Goal: Information Seeking & Learning: Learn about a topic

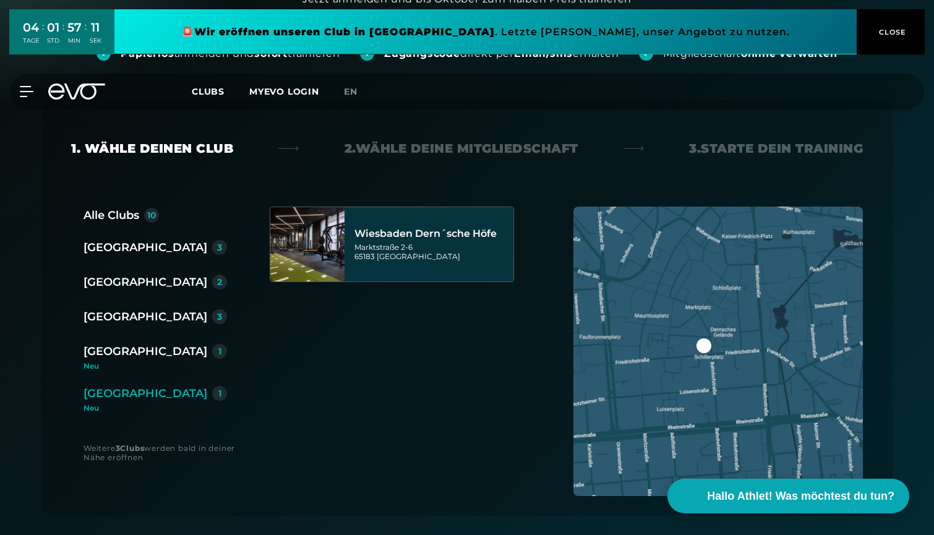
scroll to position [152, 0]
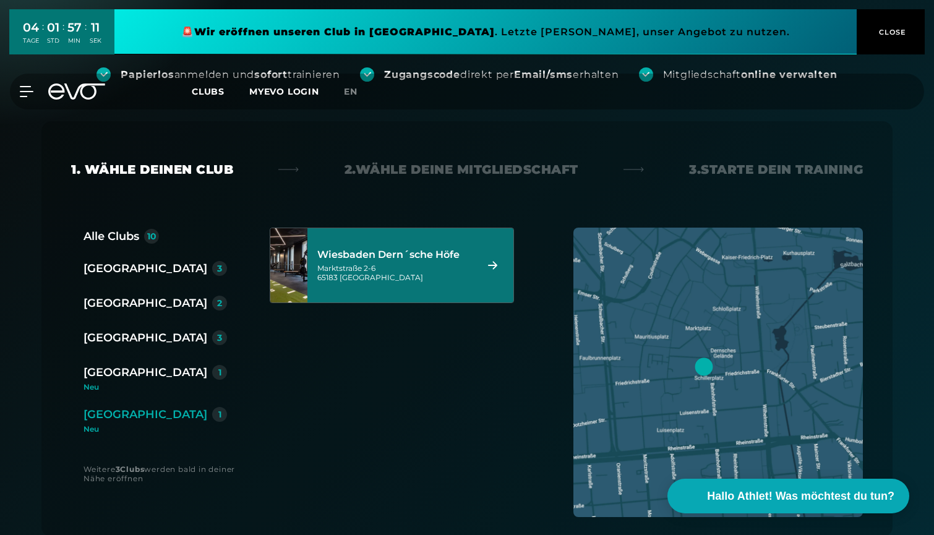
click at [405, 266] on div "[STREET_ADDRESS]" at bounding box center [394, 273] width 155 height 19
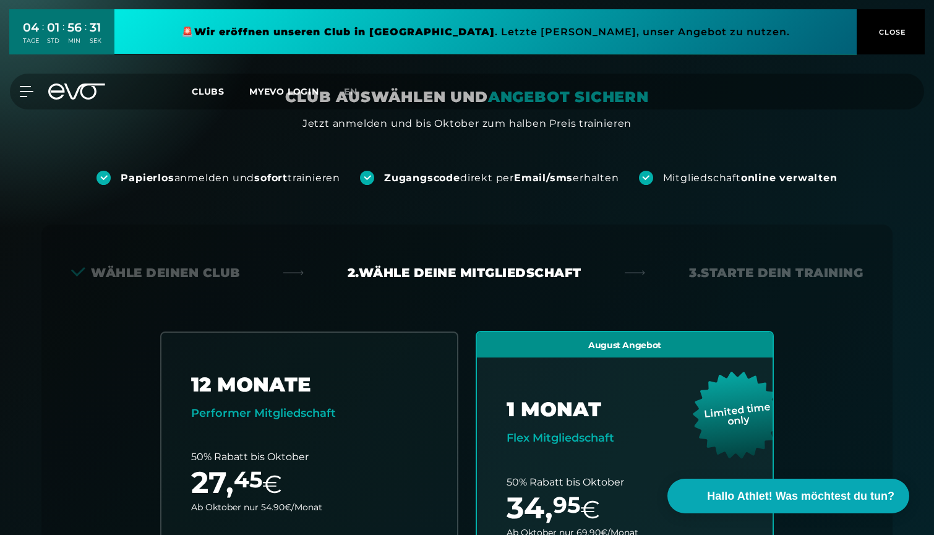
scroll to position [54, 0]
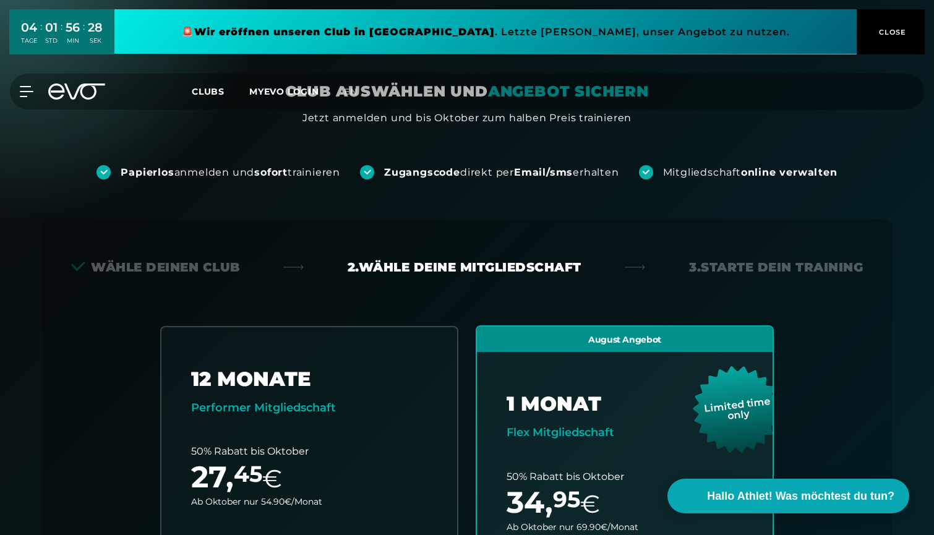
click at [211, 93] on span "Clubs" at bounding box center [208, 91] width 33 height 11
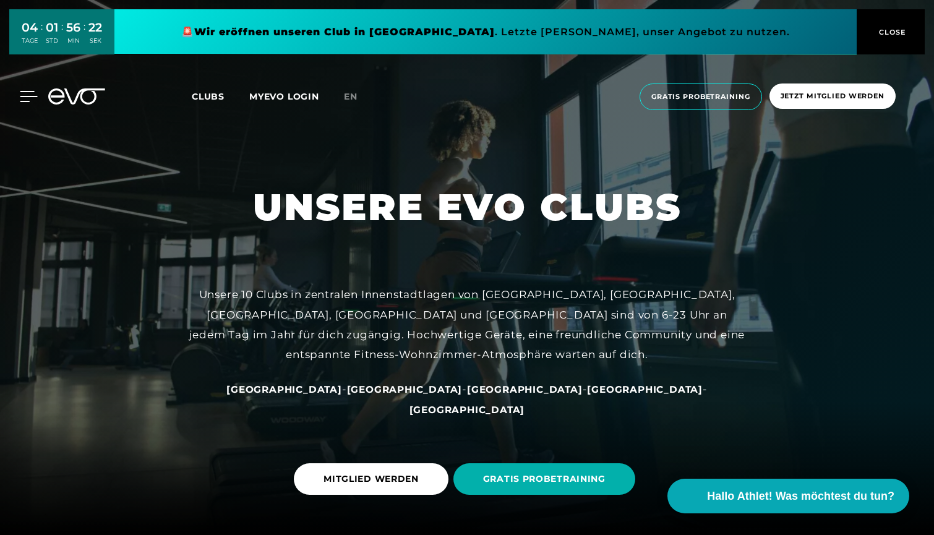
click at [28, 98] on icon at bounding box center [29, 96] width 18 height 11
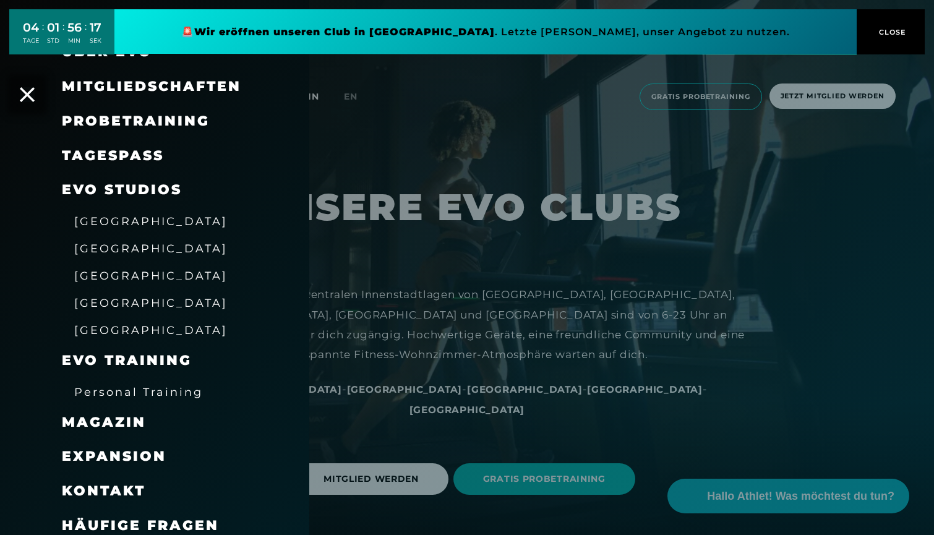
scroll to position [61, 0]
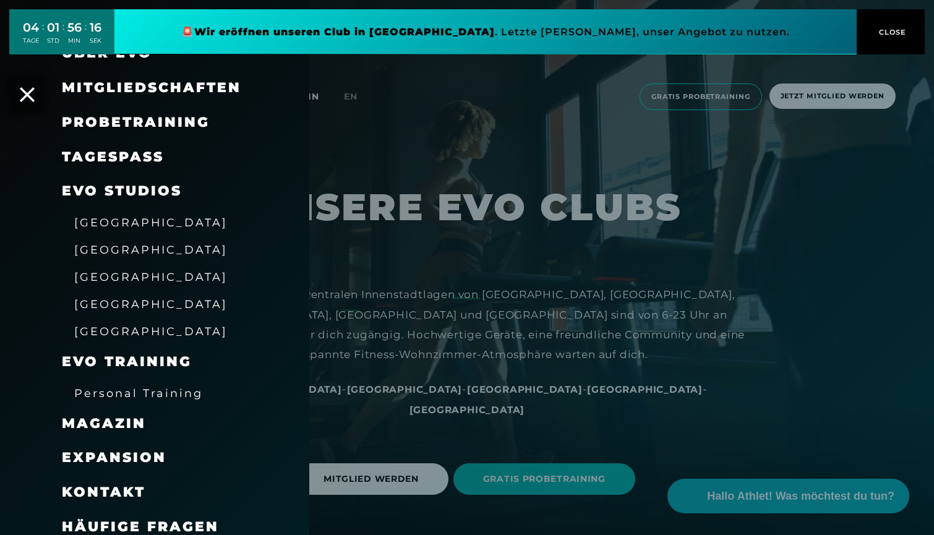
click at [100, 422] on span "Magazin" at bounding box center [104, 423] width 84 height 17
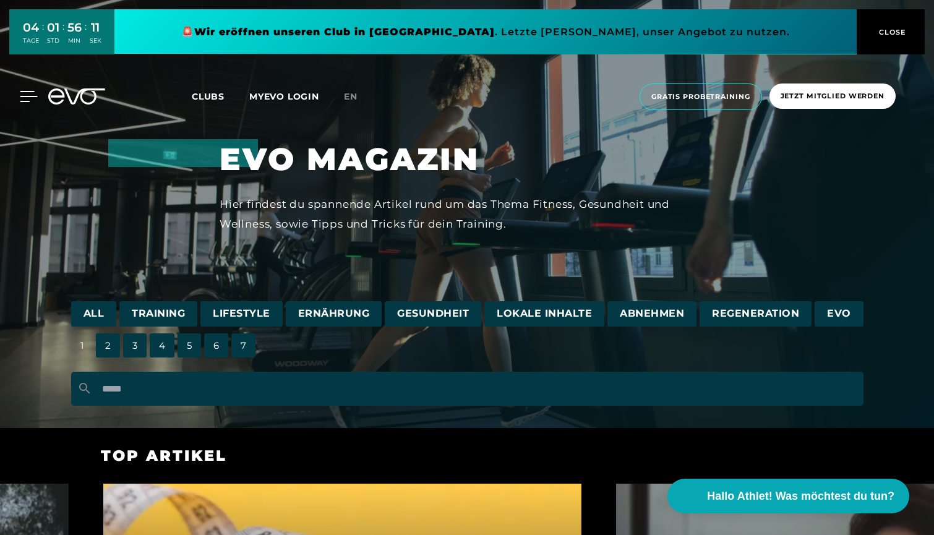
click at [28, 100] on icon at bounding box center [29, 96] width 18 height 11
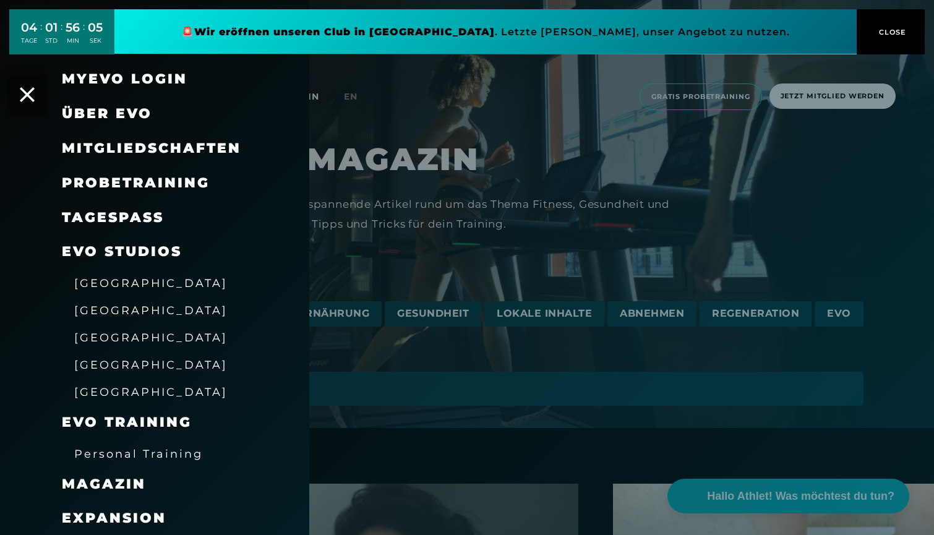
click at [119, 116] on span "Über EVO" at bounding box center [107, 113] width 90 height 17
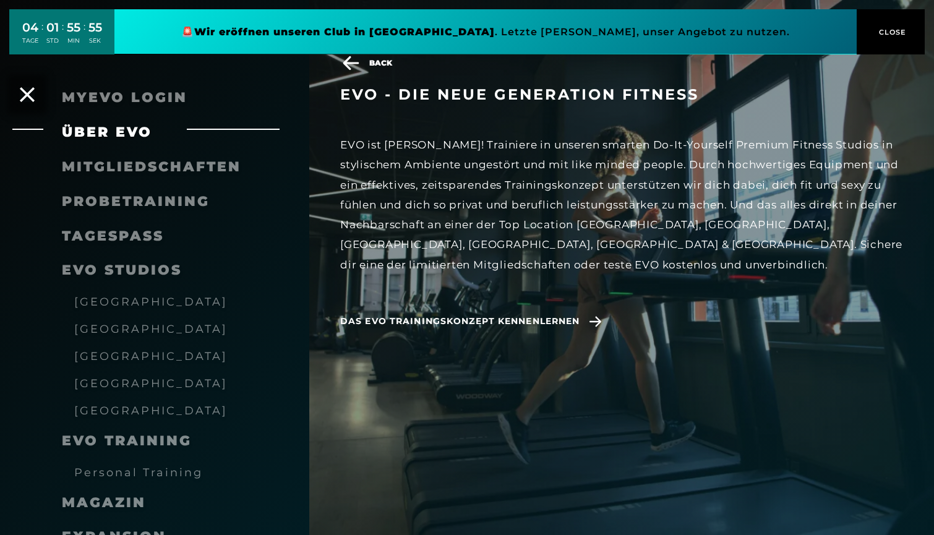
click at [385, 157] on div "EVO ist [PERSON_NAME]! Trainiere in unseren smarten Do-It-Yourself Premium Fitn…" at bounding box center [621, 205] width 563 height 140
click at [435, 321] on span "Das EVO Trainingskonzept kennenlernen" at bounding box center [459, 321] width 239 height 13
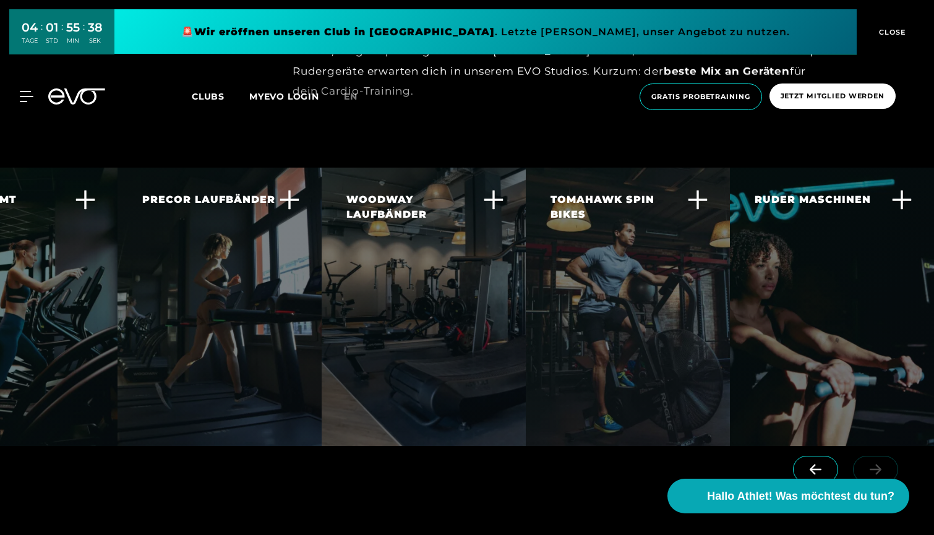
scroll to position [0, 43]
